Goal: Information Seeking & Learning: Compare options

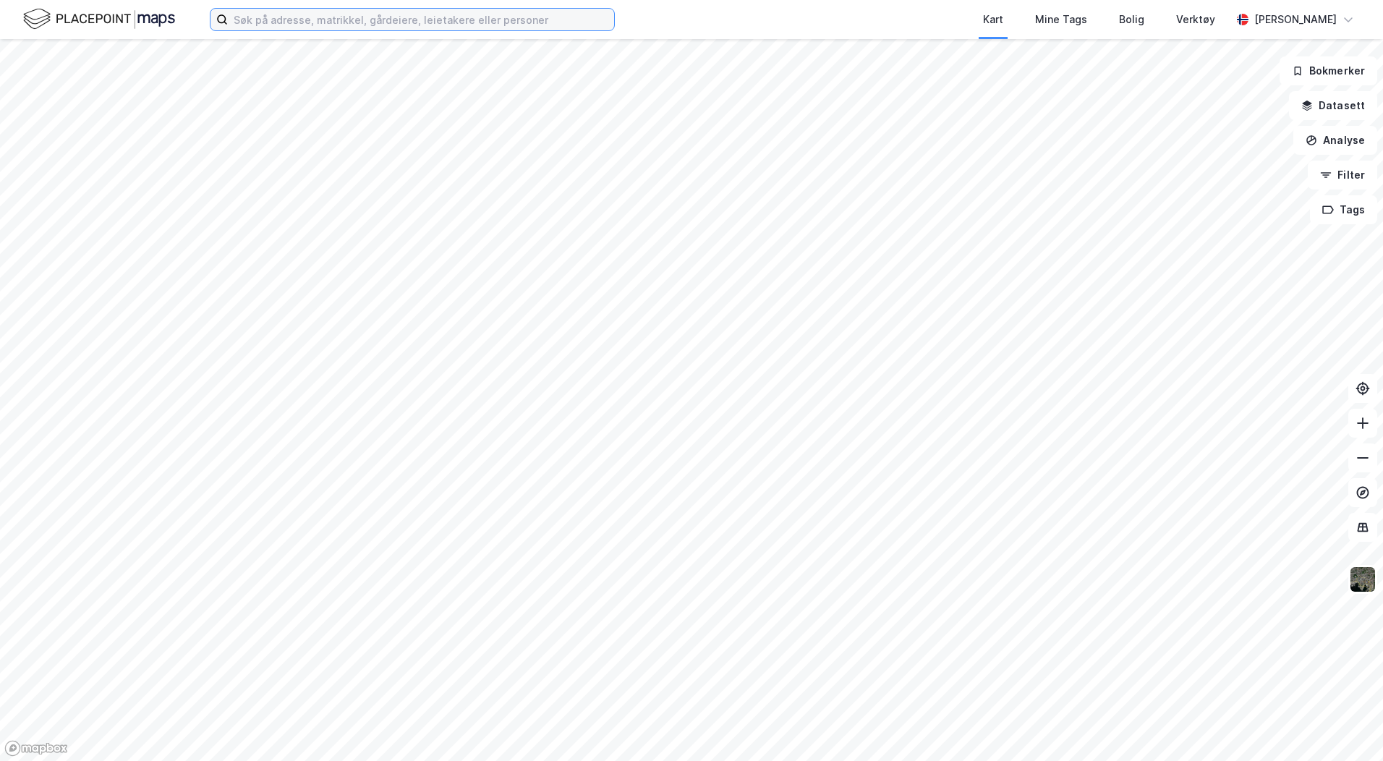
click at [258, 22] on input at bounding box center [421, 20] width 386 height 22
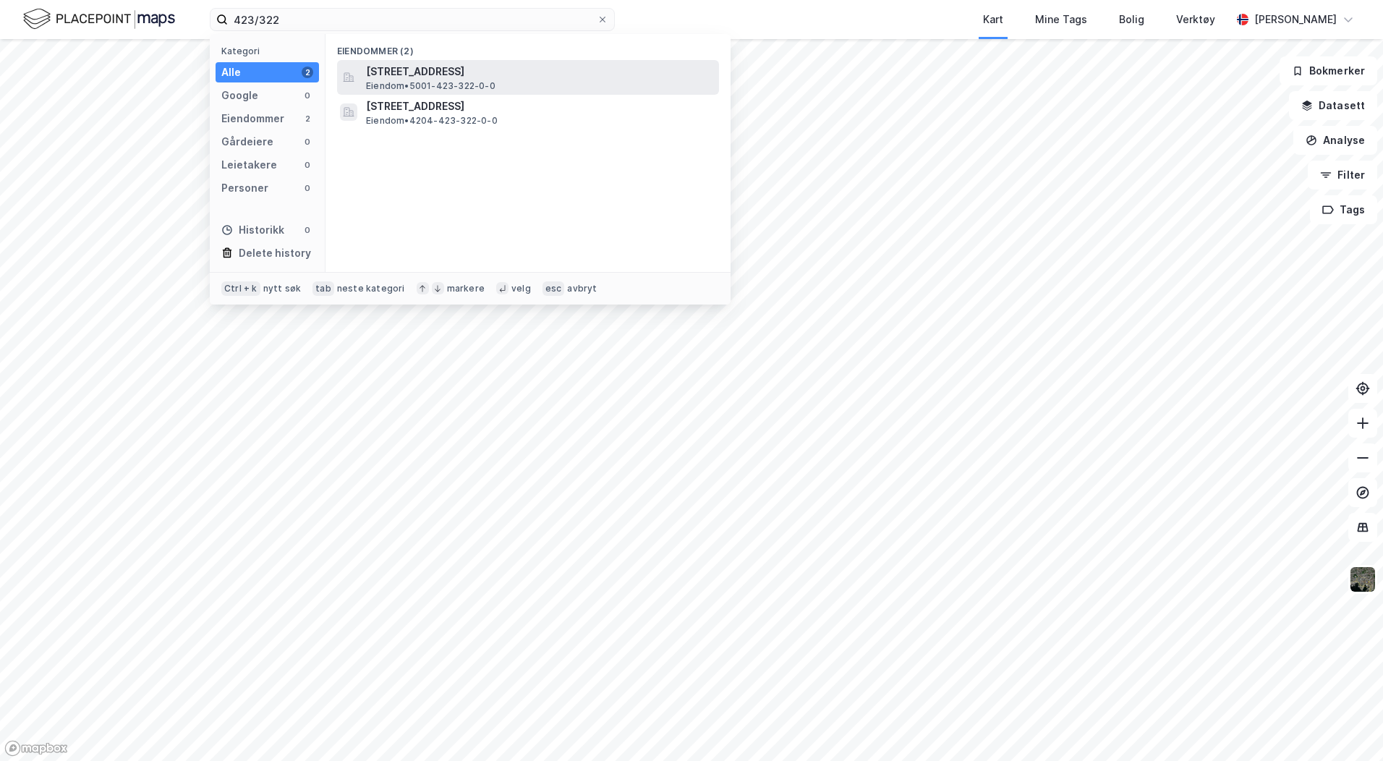
click at [493, 75] on span "[STREET_ADDRESS]" at bounding box center [539, 71] width 347 height 17
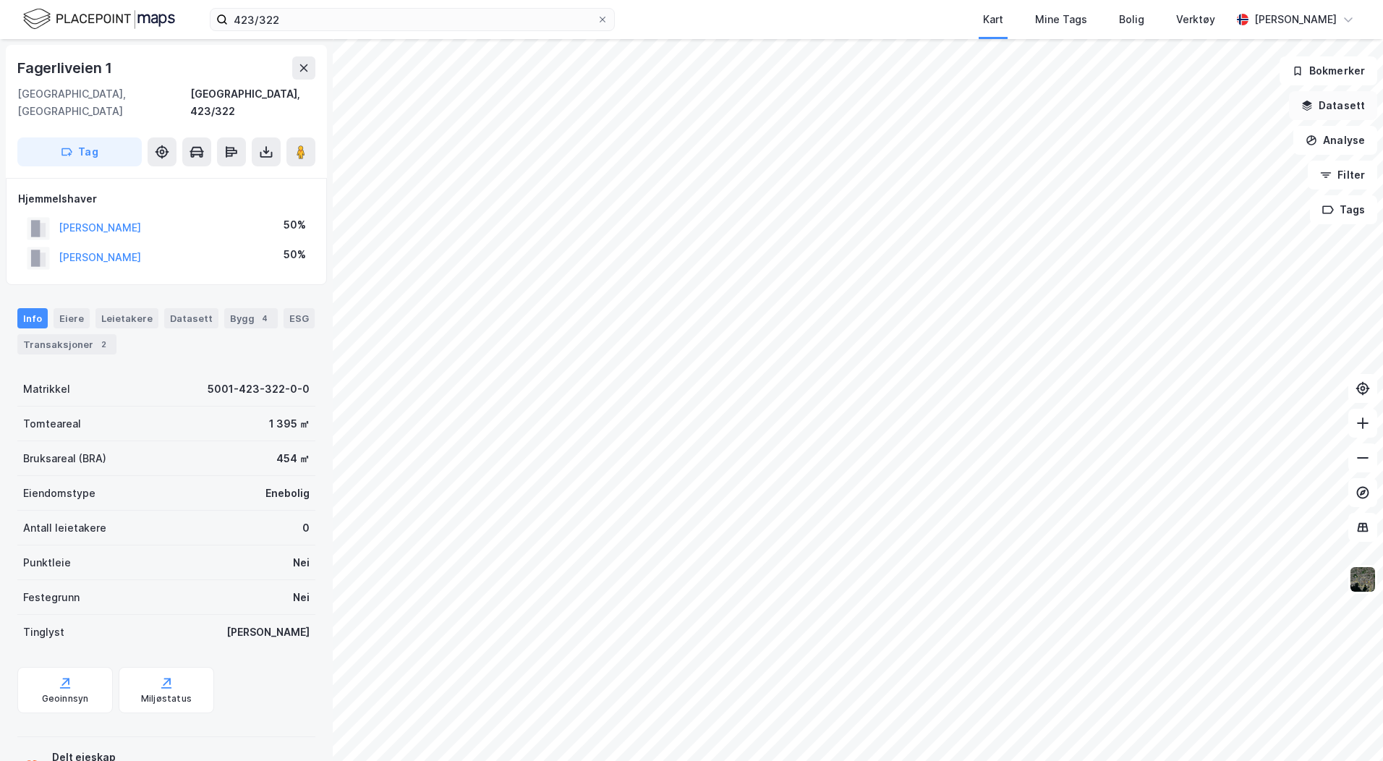
click at [862, 109] on button "Datasett" at bounding box center [1333, 105] width 88 height 29
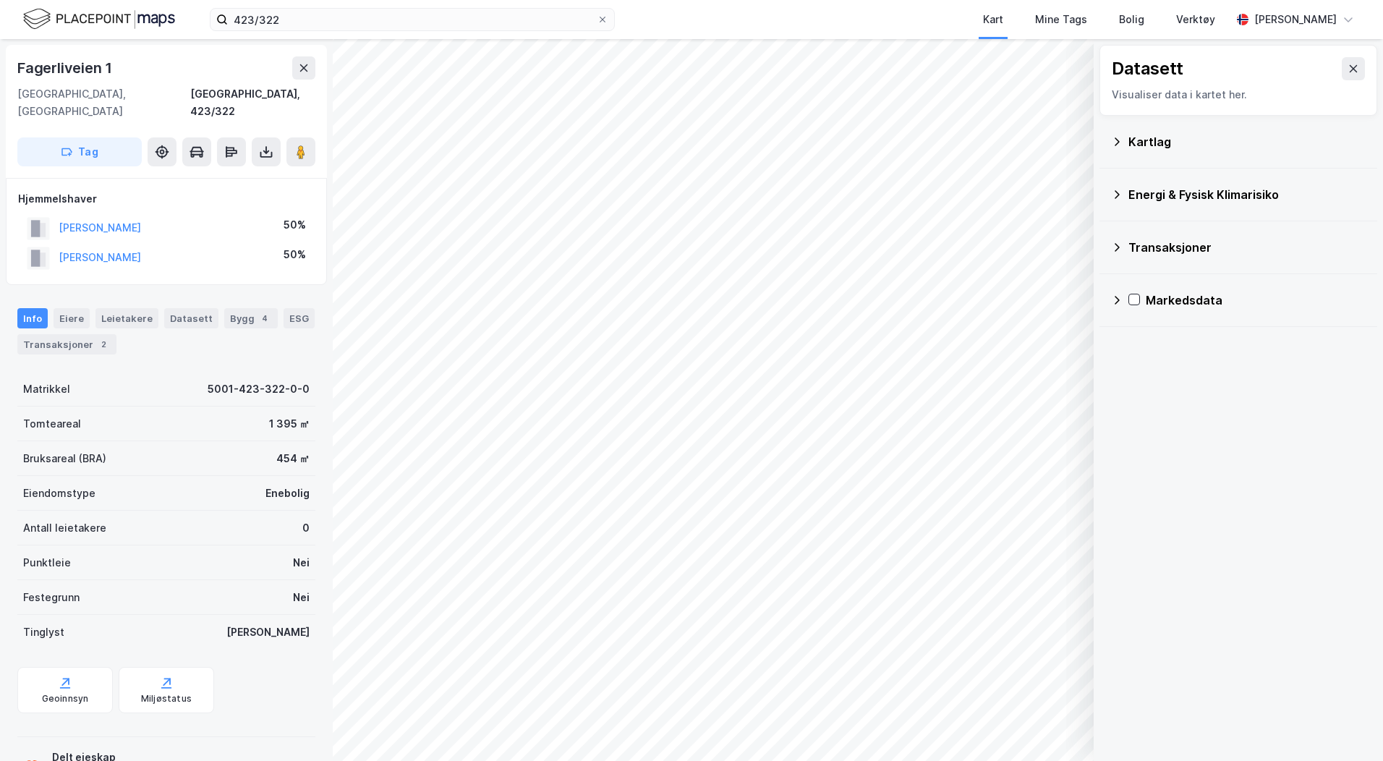
click at [862, 140] on div "Kartlag" at bounding box center [1247, 141] width 237 height 17
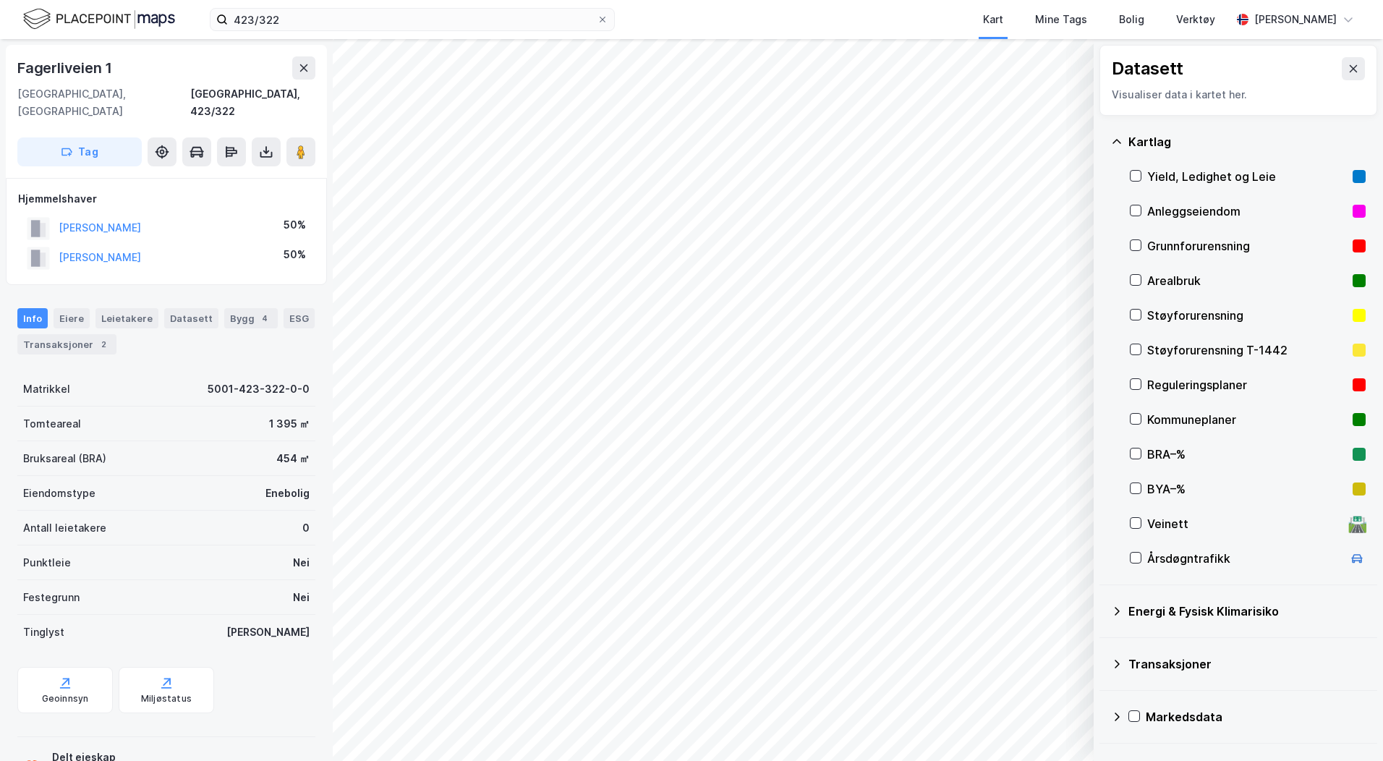
click at [862, 383] on div "Reguleringsplaner" at bounding box center [1247, 384] width 200 height 17
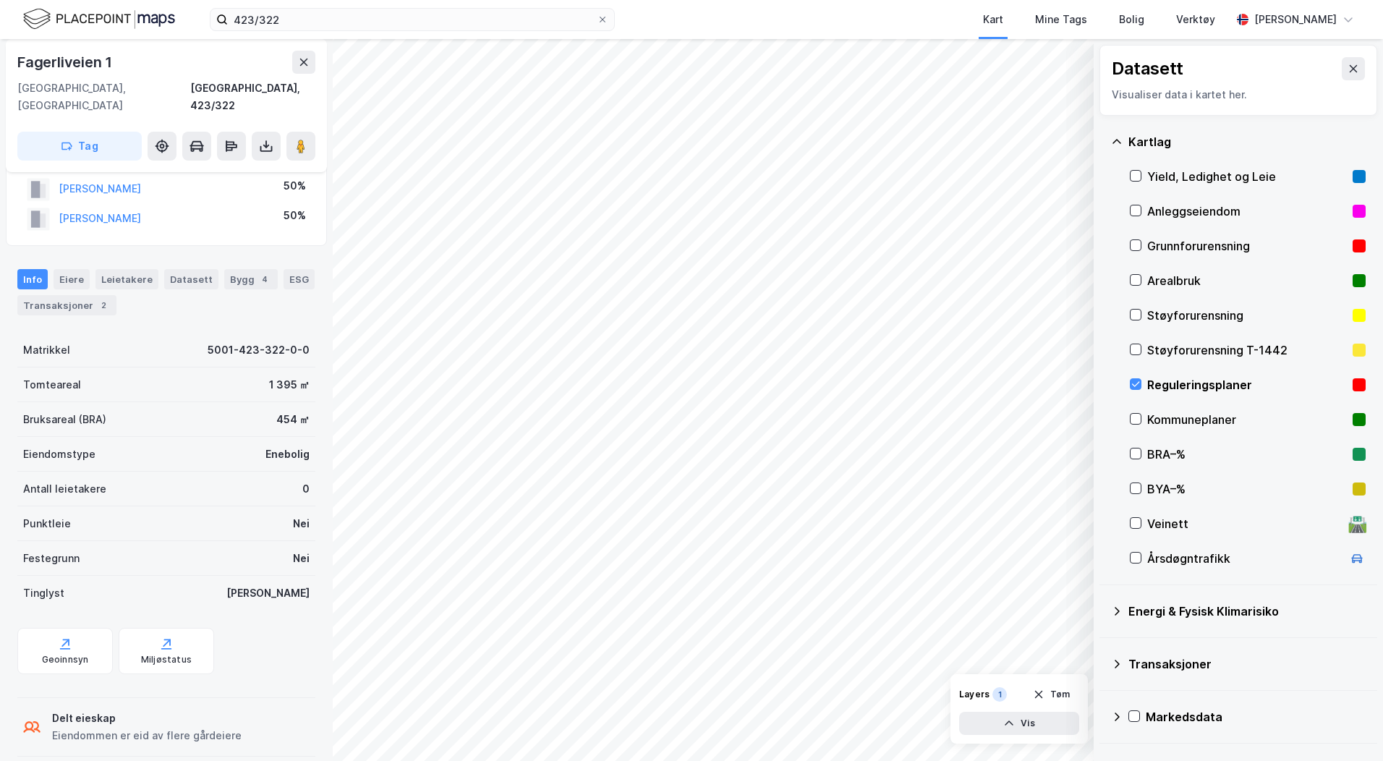
scroll to position [41, 0]
click at [264, 139] on icon at bounding box center [266, 146] width 14 height 14
click at [213, 169] on div "Last ned grunnbok" at bounding box center [195, 175] width 84 height 12
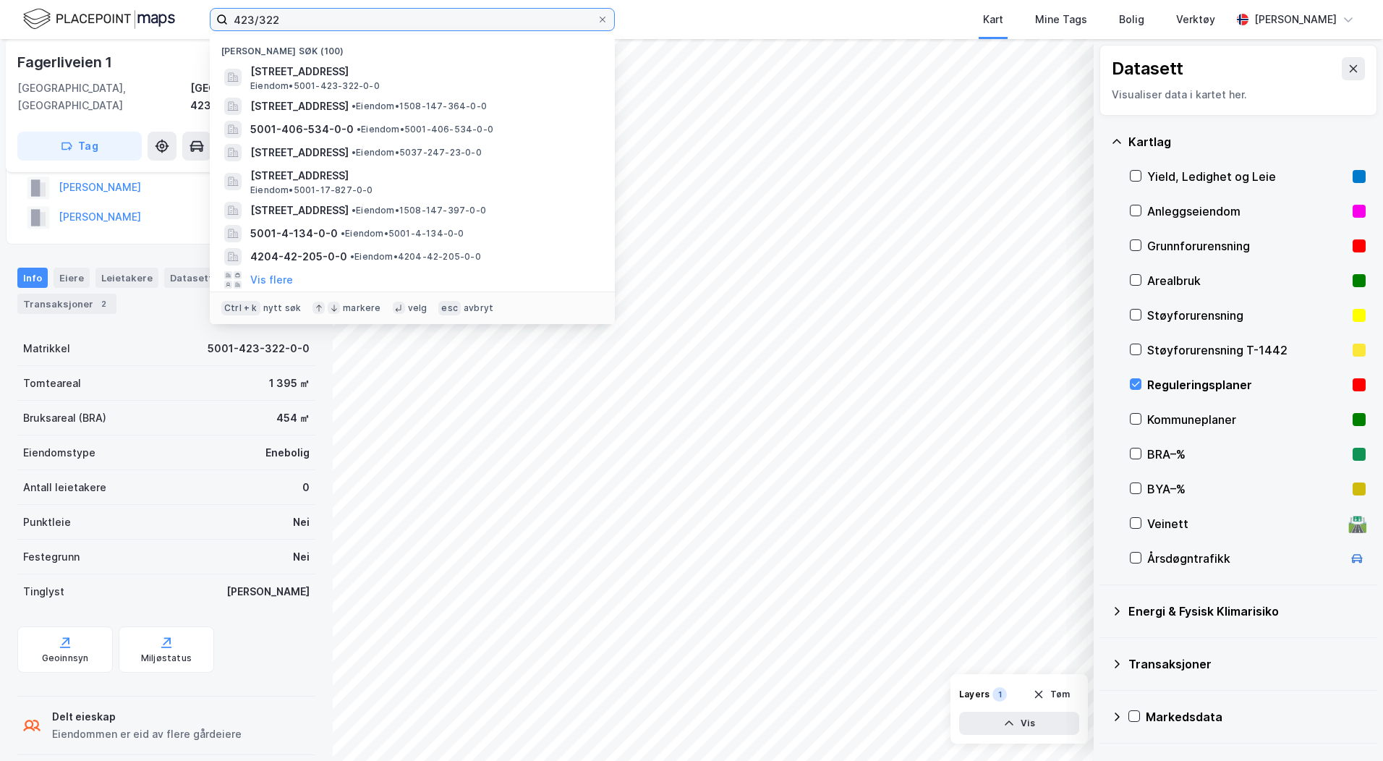
drag, startPoint x: 289, startPoint y: 25, endPoint x: 211, endPoint y: 11, distance: 80.2
click at [211, 11] on label "423/322" at bounding box center [412, 19] width 405 height 23
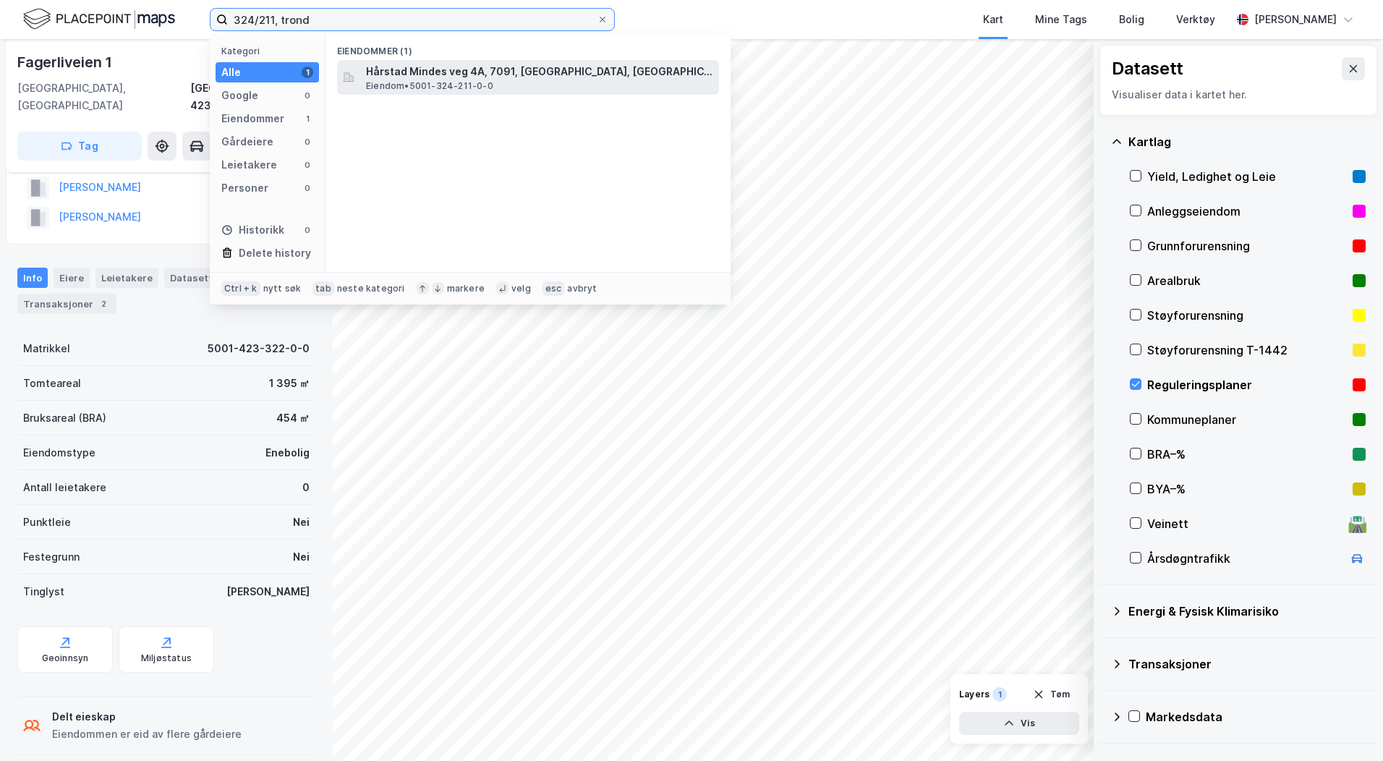
type input "324/211, trond"
click at [472, 88] on span "Eiendom • 5001-324-211-0-0" at bounding box center [429, 86] width 127 height 12
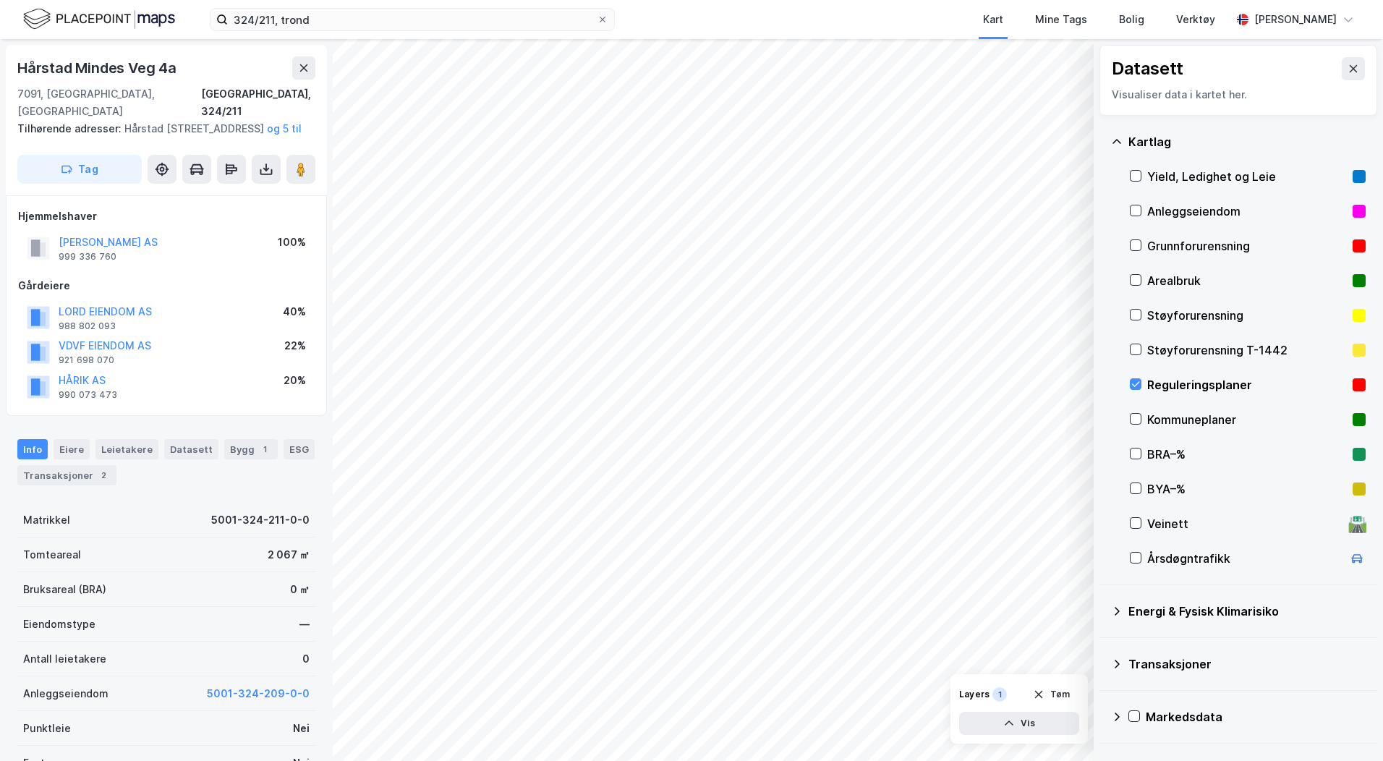
click at [317, 537] on div "Datasett Visualiser data i kartet her. [GEOGRAPHIC_DATA], Ledighet og Leie Anle…" at bounding box center [691, 400] width 1383 height 722
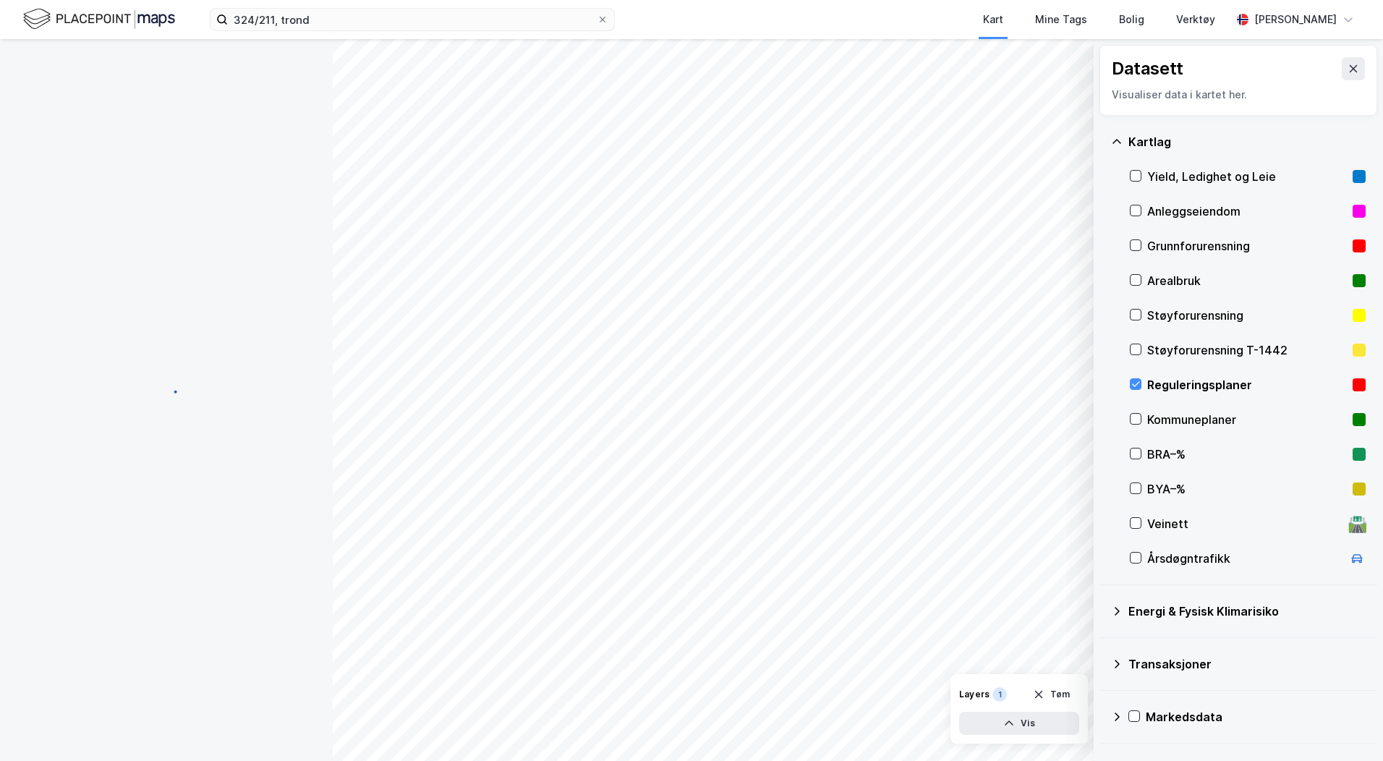
scroll to position [1, 0]
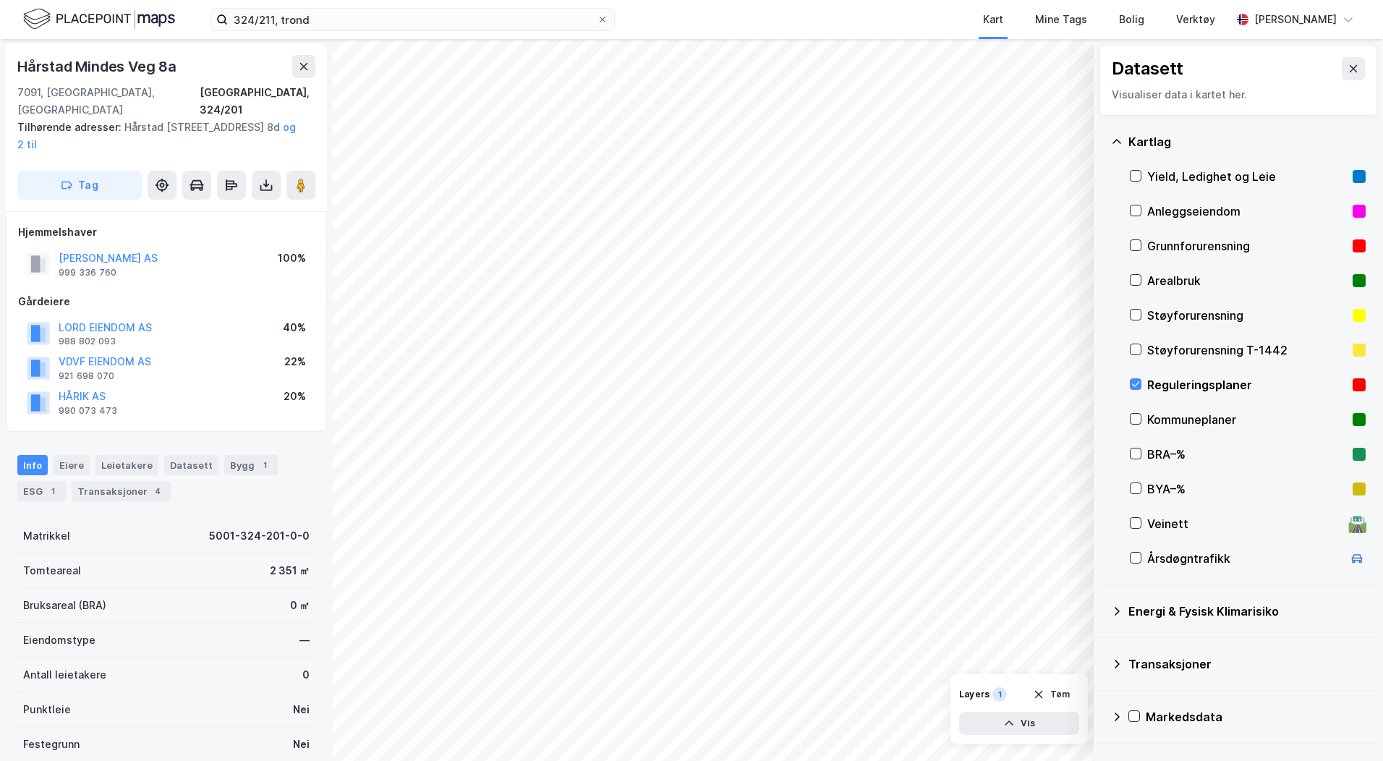
scroll to position [1, 0]
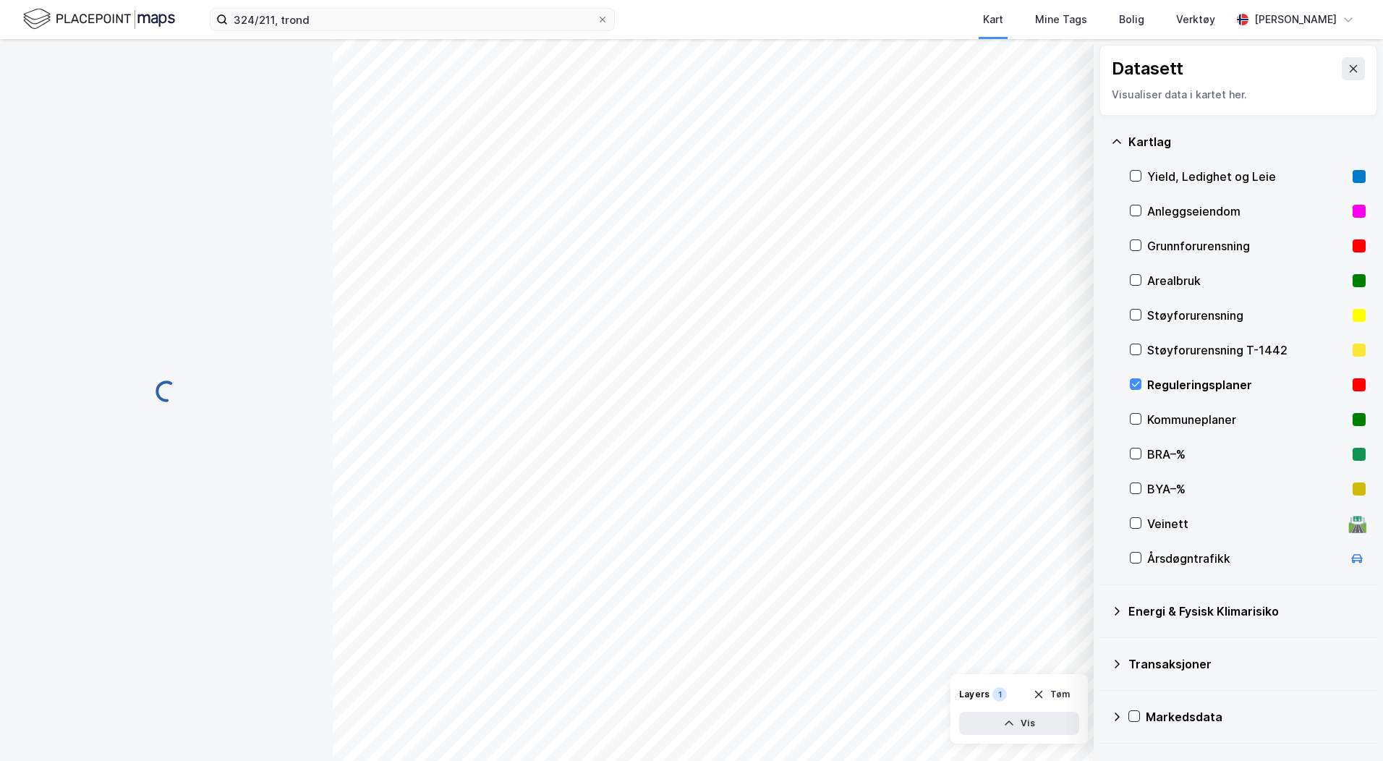
scroll to position [1, 0]
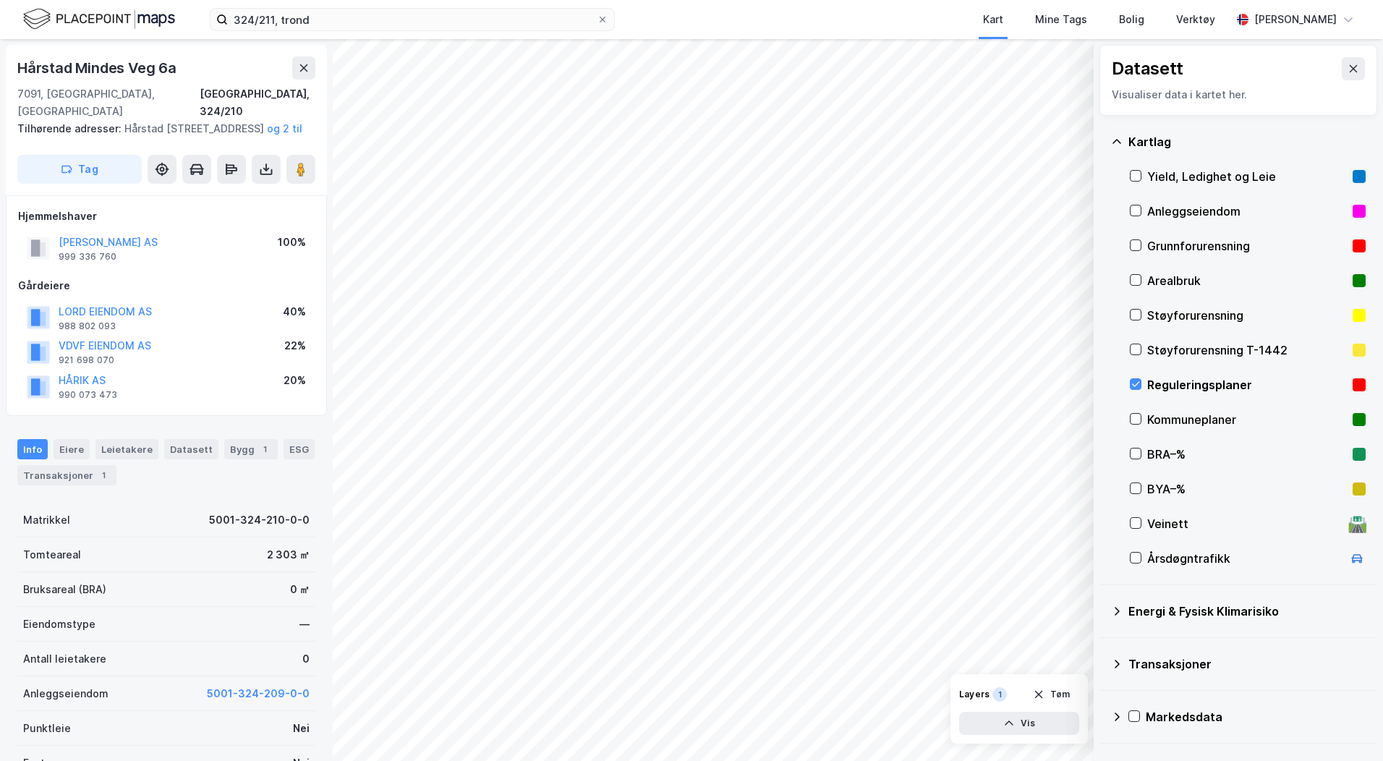
scroll to position [1, 0]
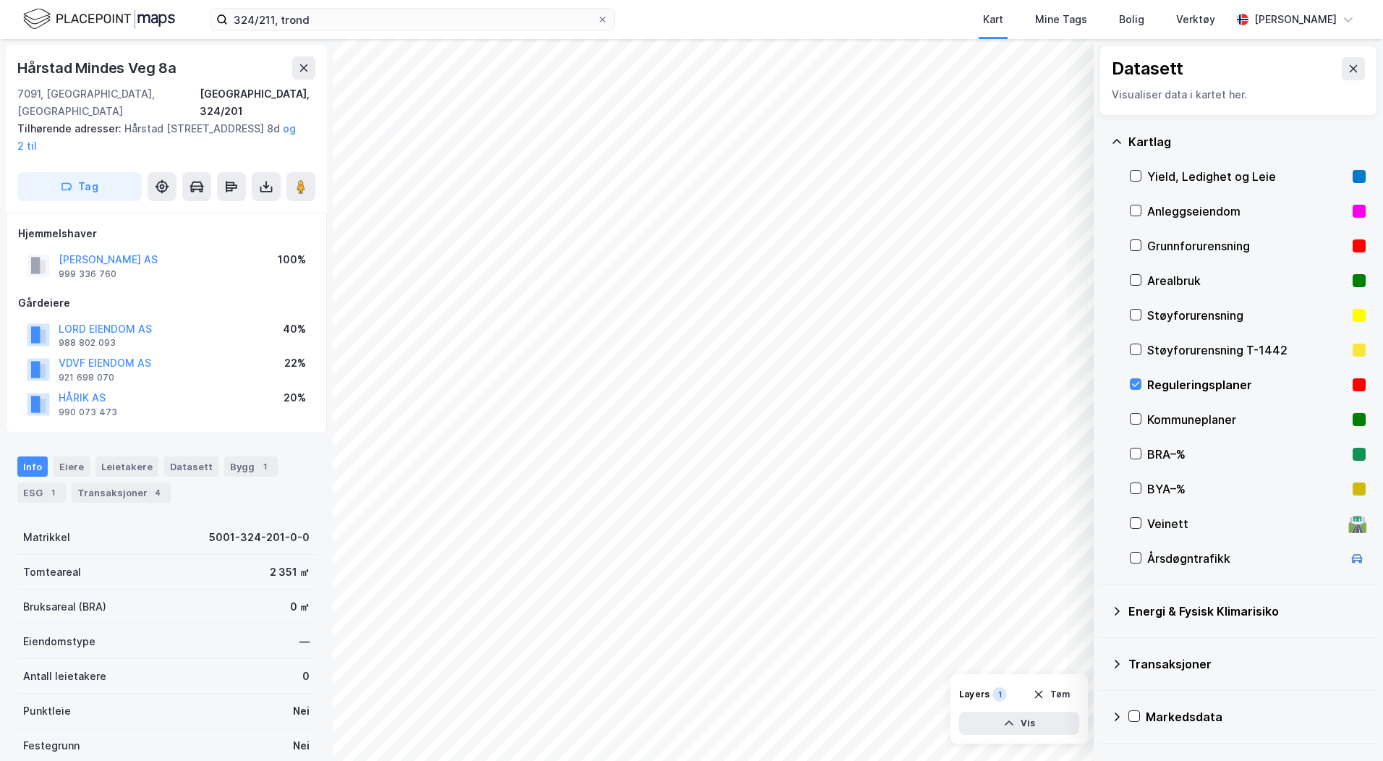
scroll to position [1, 0]
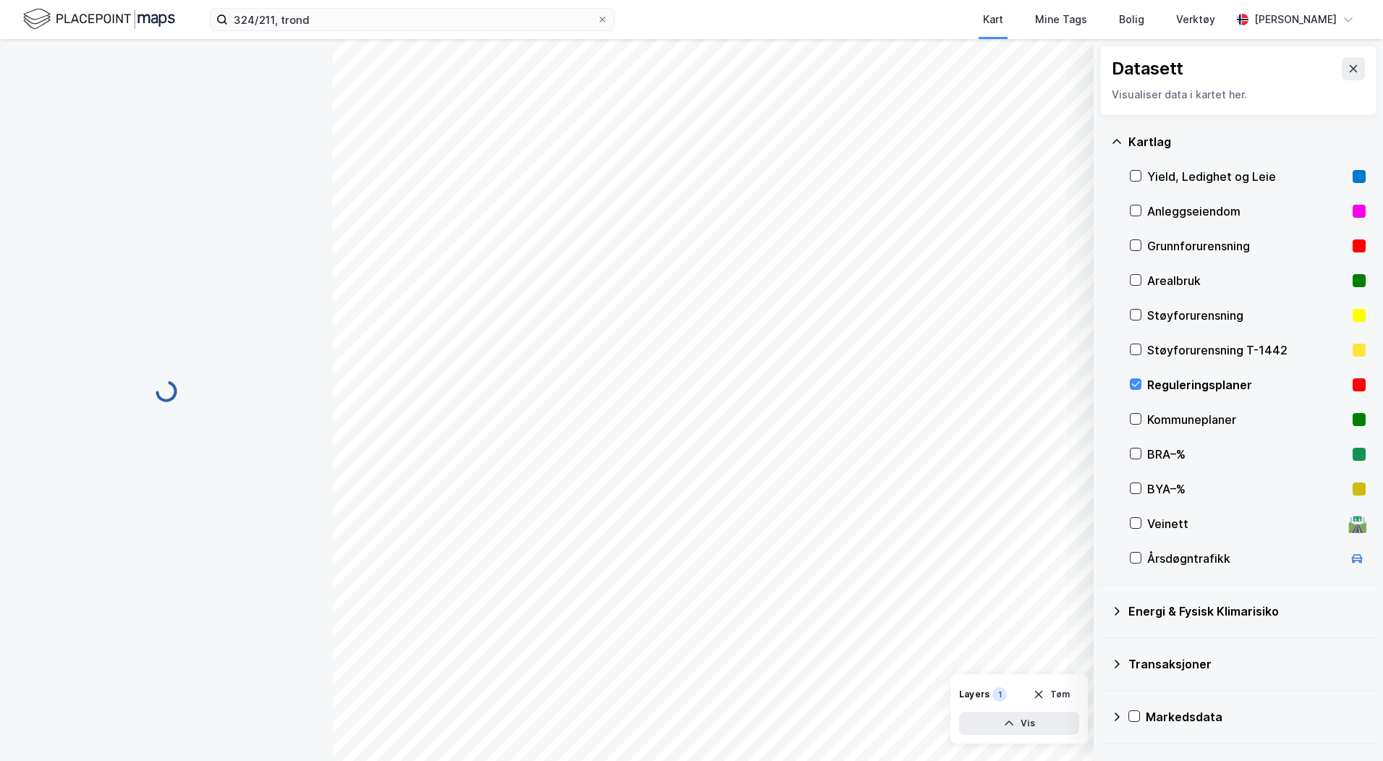
scroll to position [1, 0]
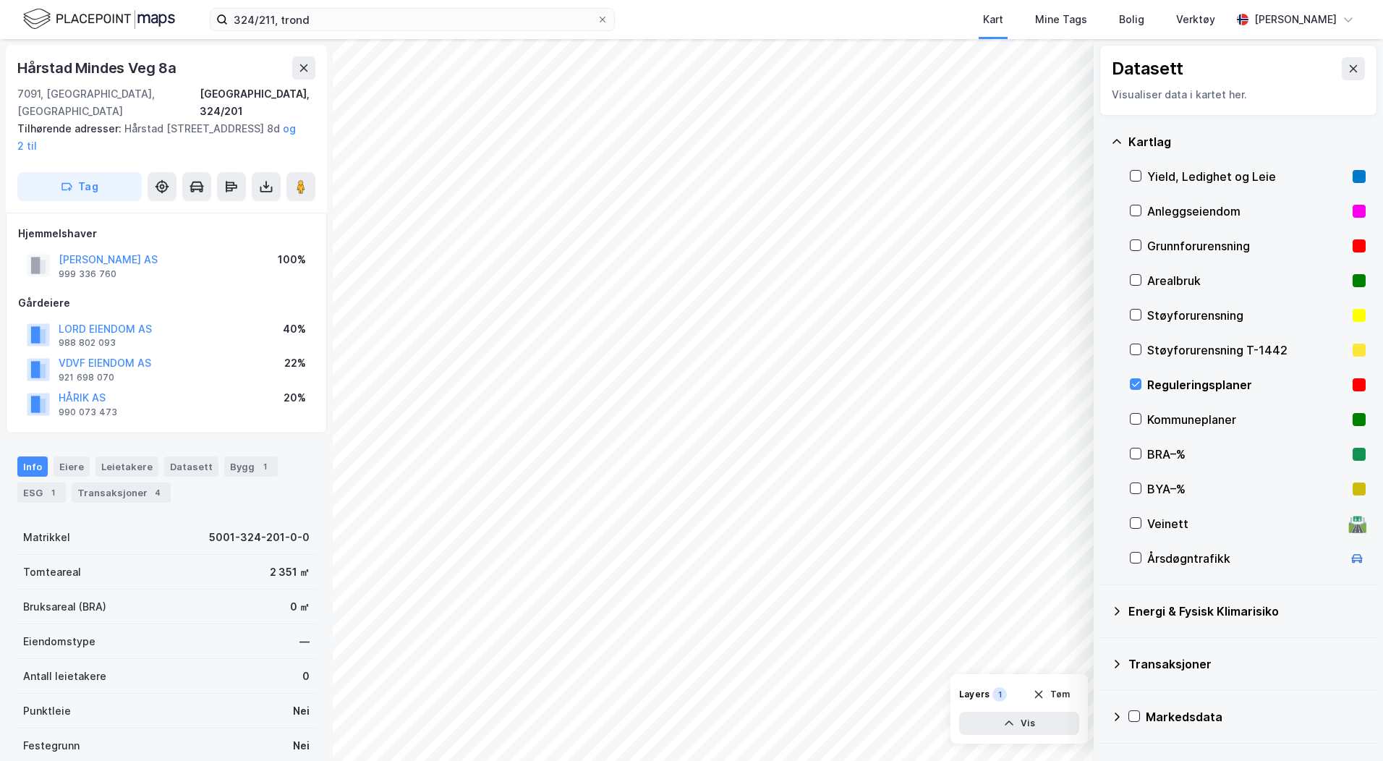
scroll to position [1, 0]
